Goal: Transaction & Acquisition: Purchase product/service

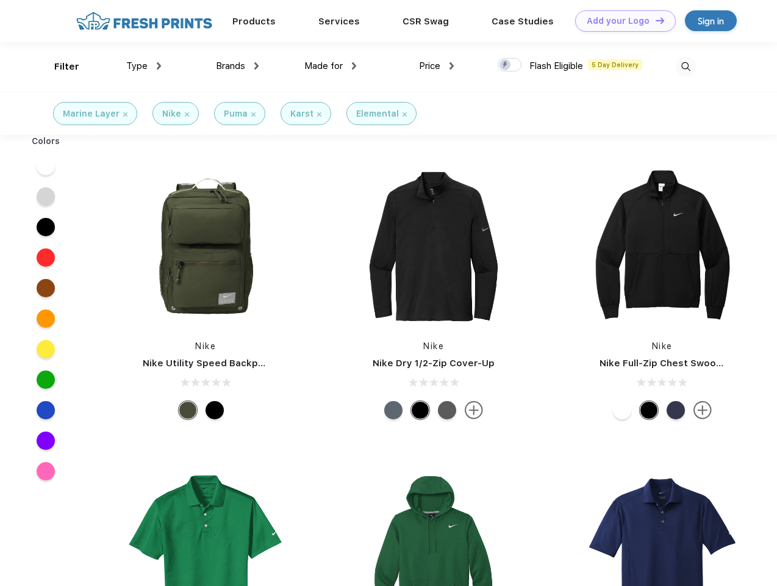
click at [621, 21] on link "Add your Logo Design Tool" at bounding box center [625, 20] width 101 height 21
click at [0, 0] on div "Design Tool" at bounding box center [0, 0] width 0 height 0
click at [655, 20] on link "Add your Logo Design Tool" at bounding box center [625, 20] width 101 height 21
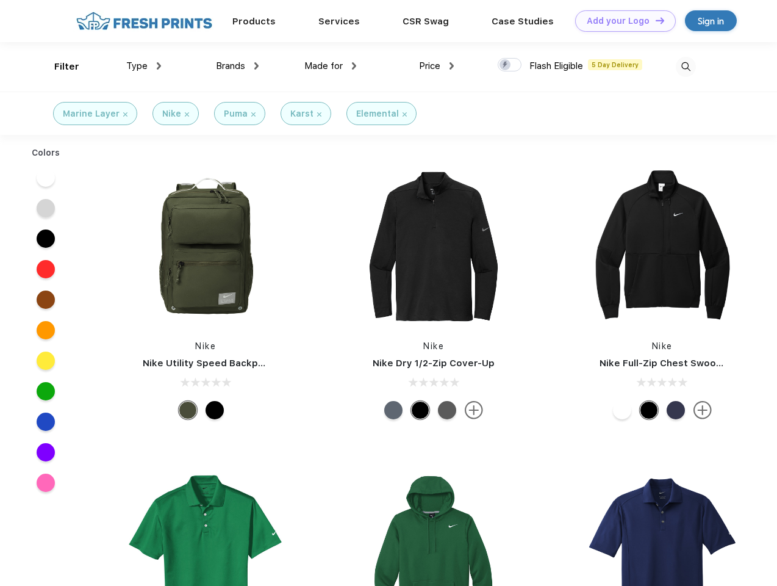
click at [59, 67] on div "Filter" at bounding box center [66, 67] width 25 height 14
click at [144, 66] on span "Type" at bounding box center [136, 65] width 21 height 11
click at [237, 66] on span "Brands" at bounding box center [230, 65] width 29 height 11
click at [331, 66] on span "Made for" at bounding box center [323, 65] width 38 height 11
click at [437, 66] on span "Price" at bounding box center [429, 65] width 21 height 11
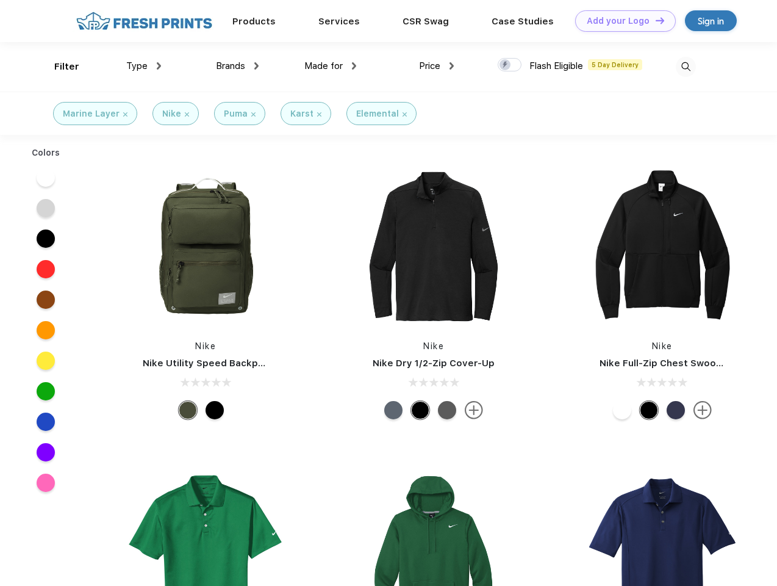
click at [510, 65] on div at bounding box center [510, 64] width 24 height 13
click at [506, 65] on input "checkbox" at bounding box center [502, 61] width 8 height 8
click at [686, 67] on img at bounding box center [686, 67] width 20 height 20
